Goal: Task Accomplishment & Management: Use online tool/utility

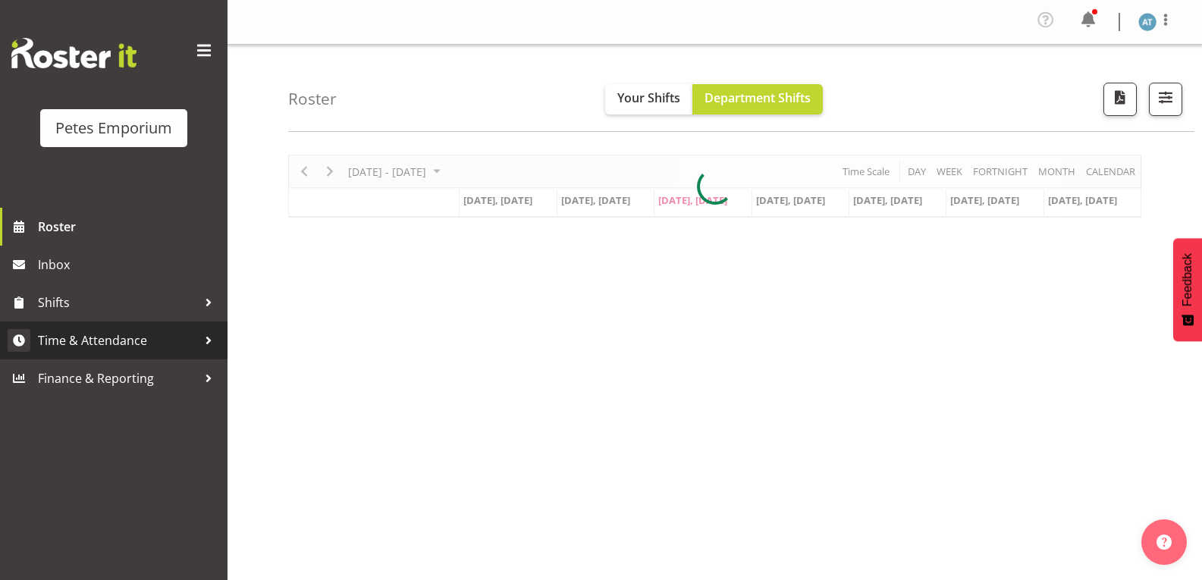
click at [155, 341] on span "Time & Attendance" at bounding box center [117, 340] width 159 height 23
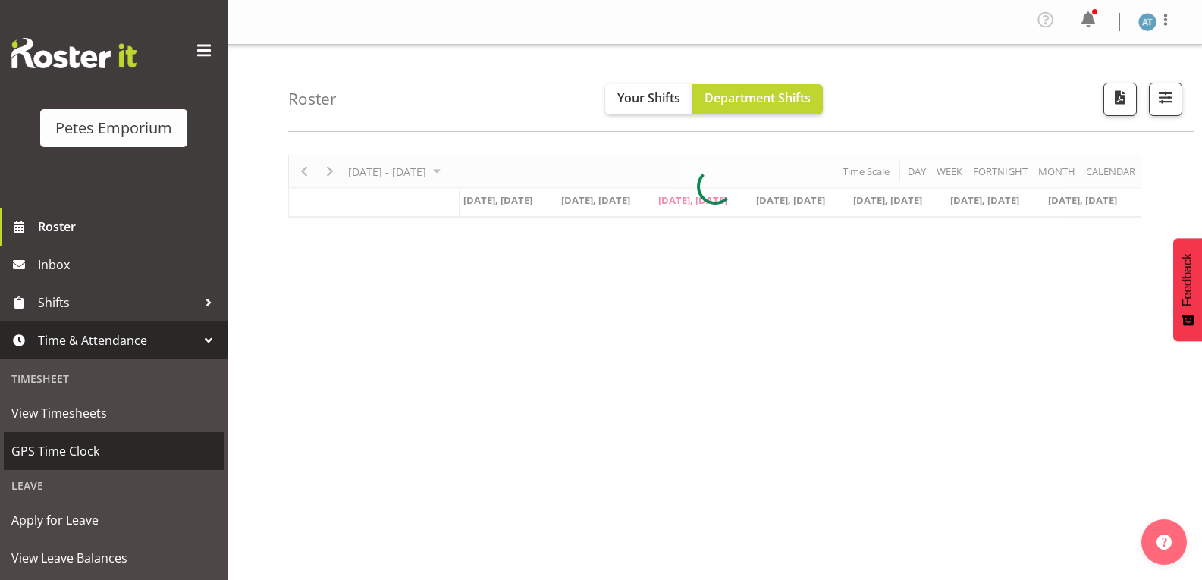
click at [95, 444] on span "GPS Time Clock" at bounding box center [113, 451] width 205 height 23
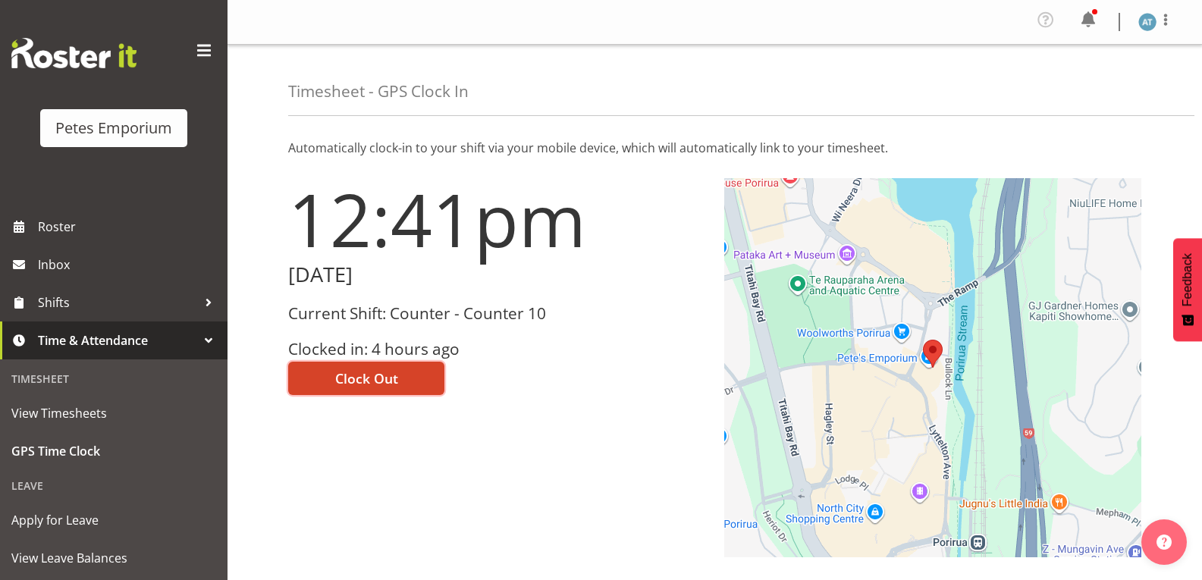
click at [415, 378] on button "Clock Out" at bounding box center [366, 378] width 156 height 33
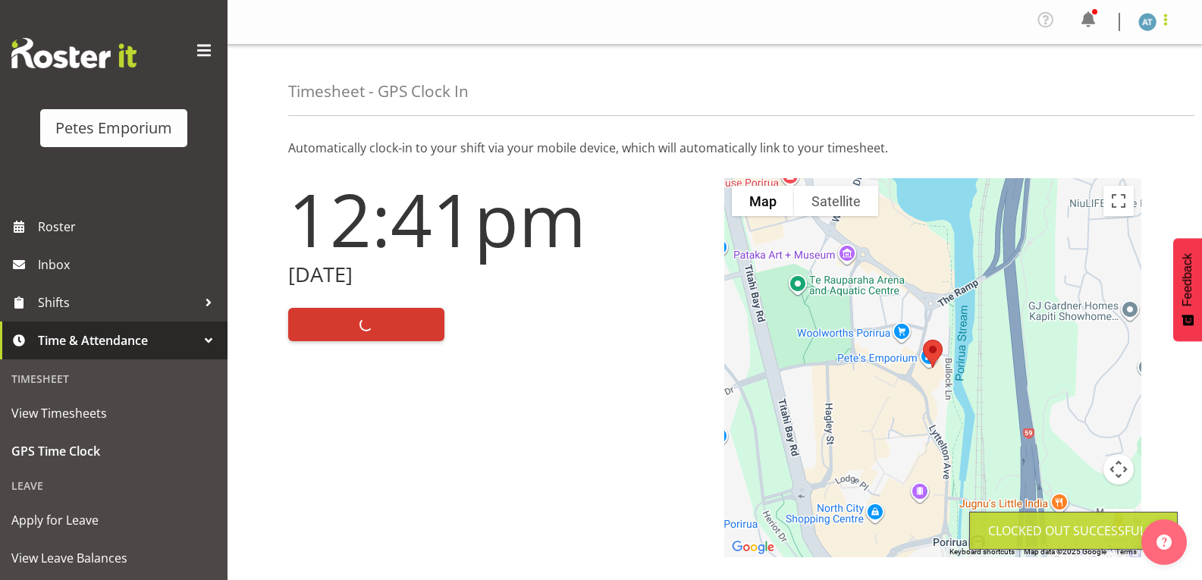
click at [1168, 23] on span at bounding box center [1166, 20] width 18 height 18
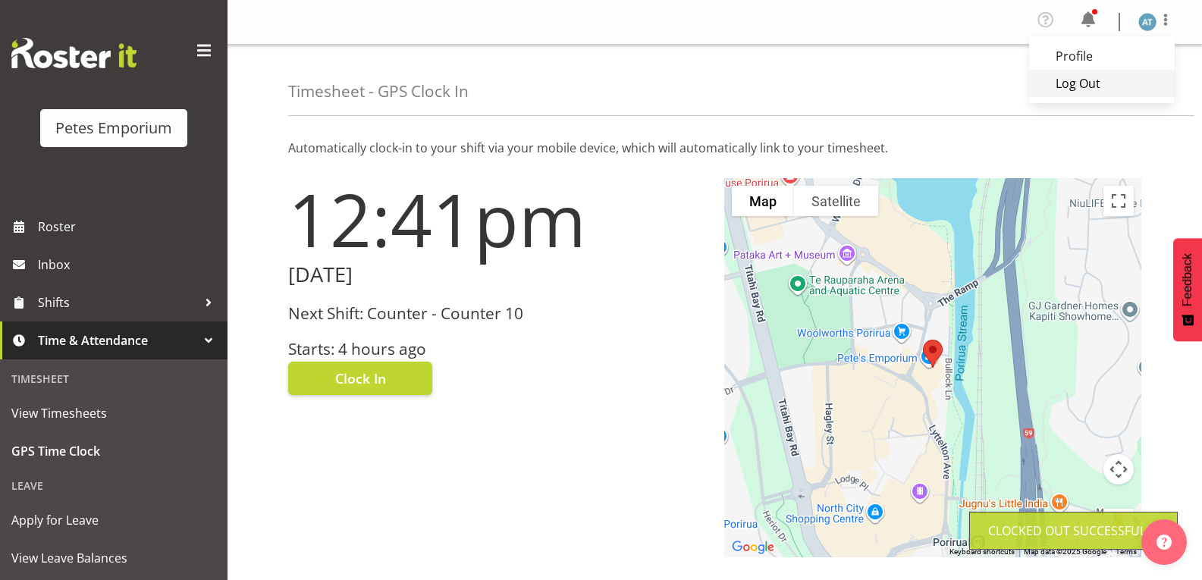
click at [1136, 81] on link "Log Out" at bounding box center [1102, 83] width 146 height 27
